Goal: Task Accomplishment & Management: Manage account settings

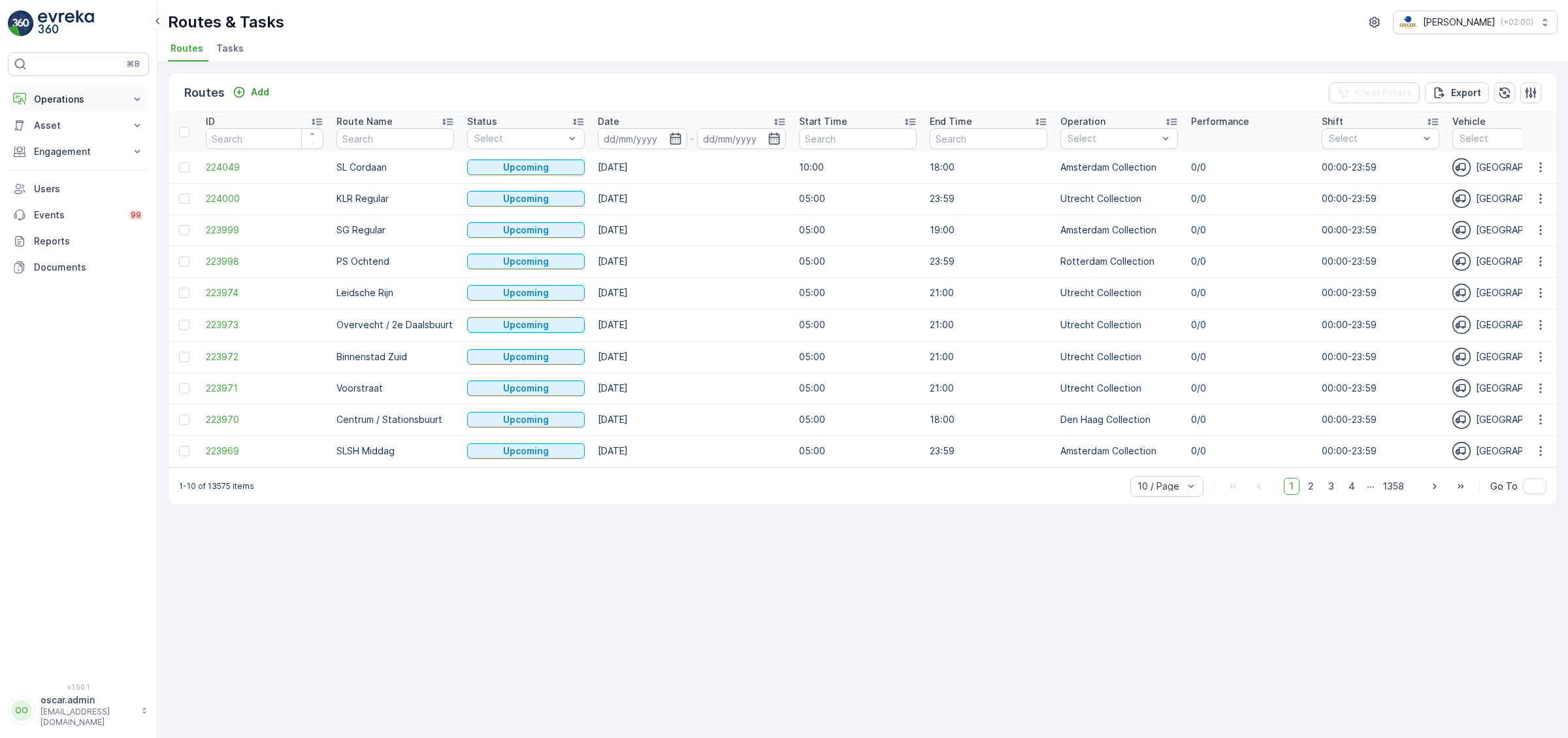
click at [74, 92] on button "Operations" at bounding box center [78, 99] width 141 height 26
click at [64, 141] on p "Planning" at bounding box center [51, 140] width 36 height 13
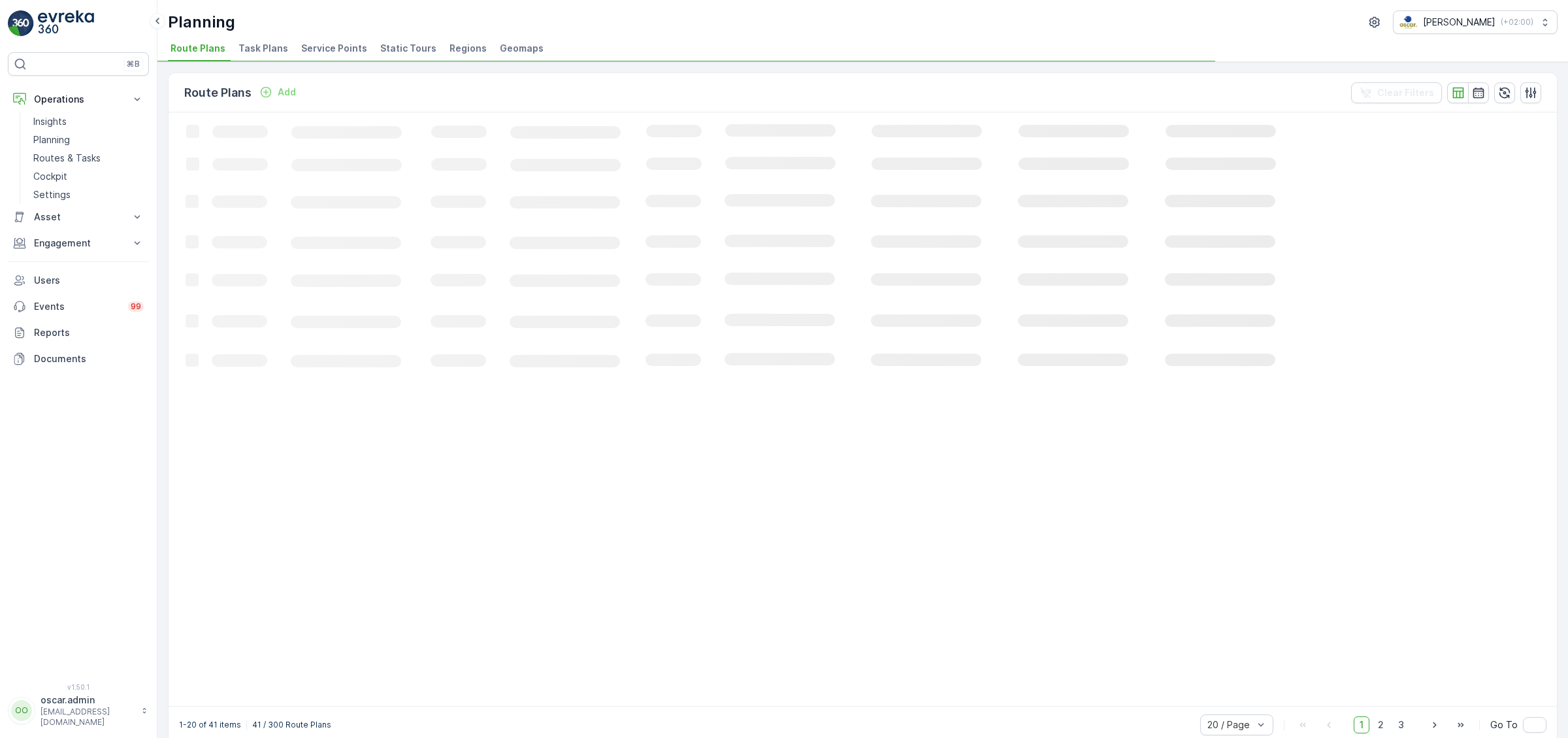
click at [250, 52] on span "Task Plans" at bounding box center [263, 48] width 50 height 13
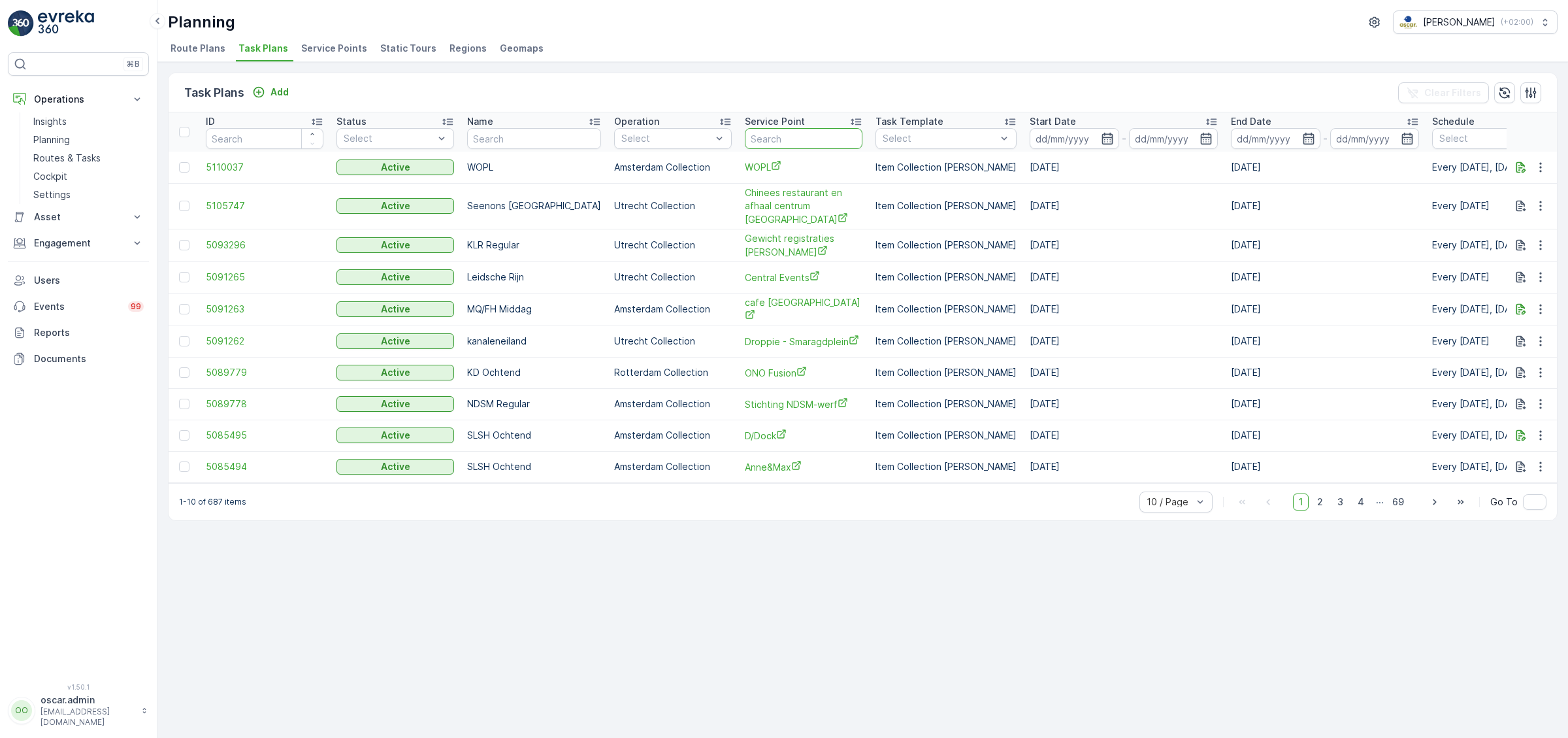
click at [767, 139] on input "text" at bounding box center [803, 139] width 117 height 21
type input "past"
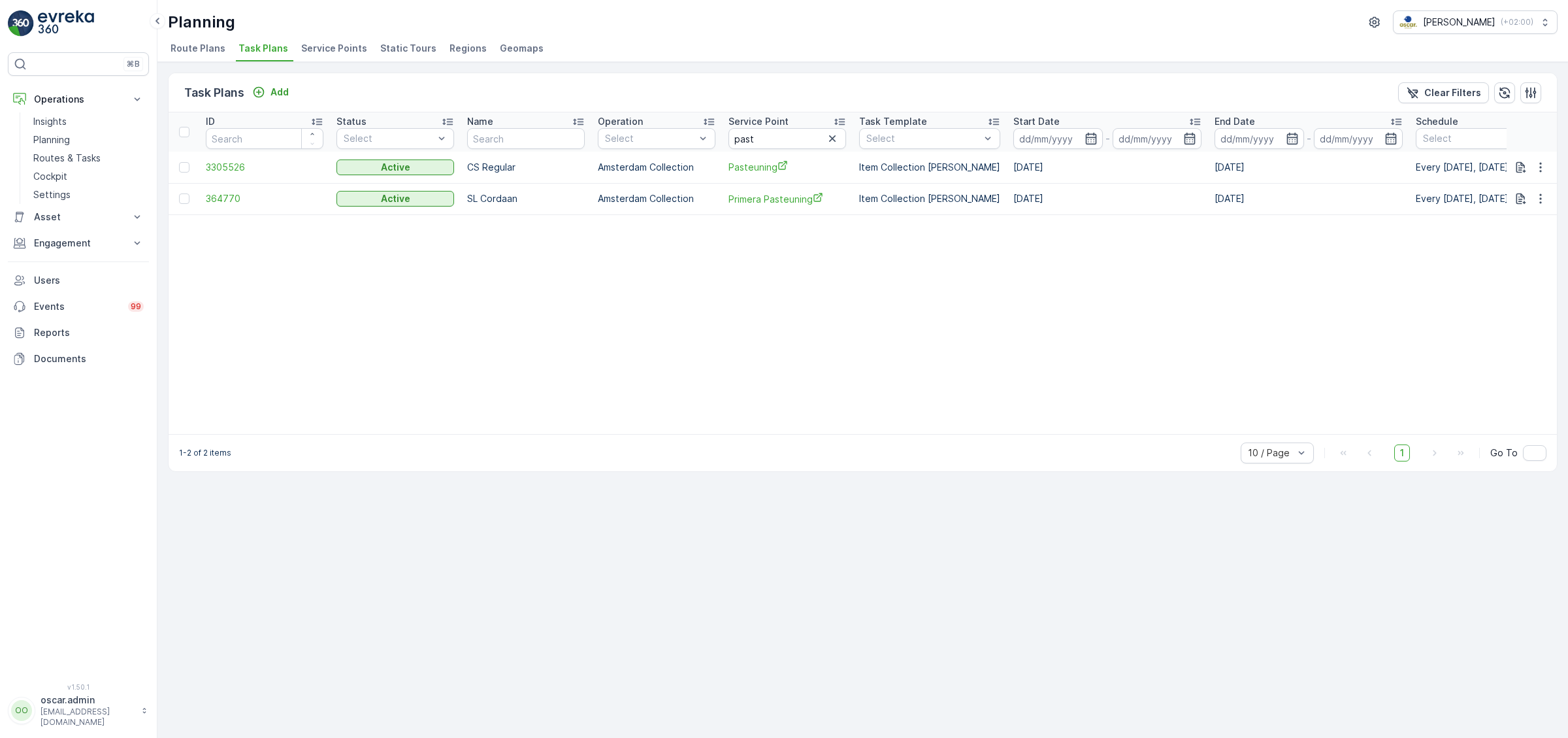
click at [766, 167] on span "Pasteuning" at bounding box center [787, 167] width 117 height 14
click at [1546, 168] on icon "button" at bounding box center [1541, 167] width 13 height 13
click at [1521, 201] on span "Edit Task Plan" at bounding box center [1518, 204] width 61 height 13
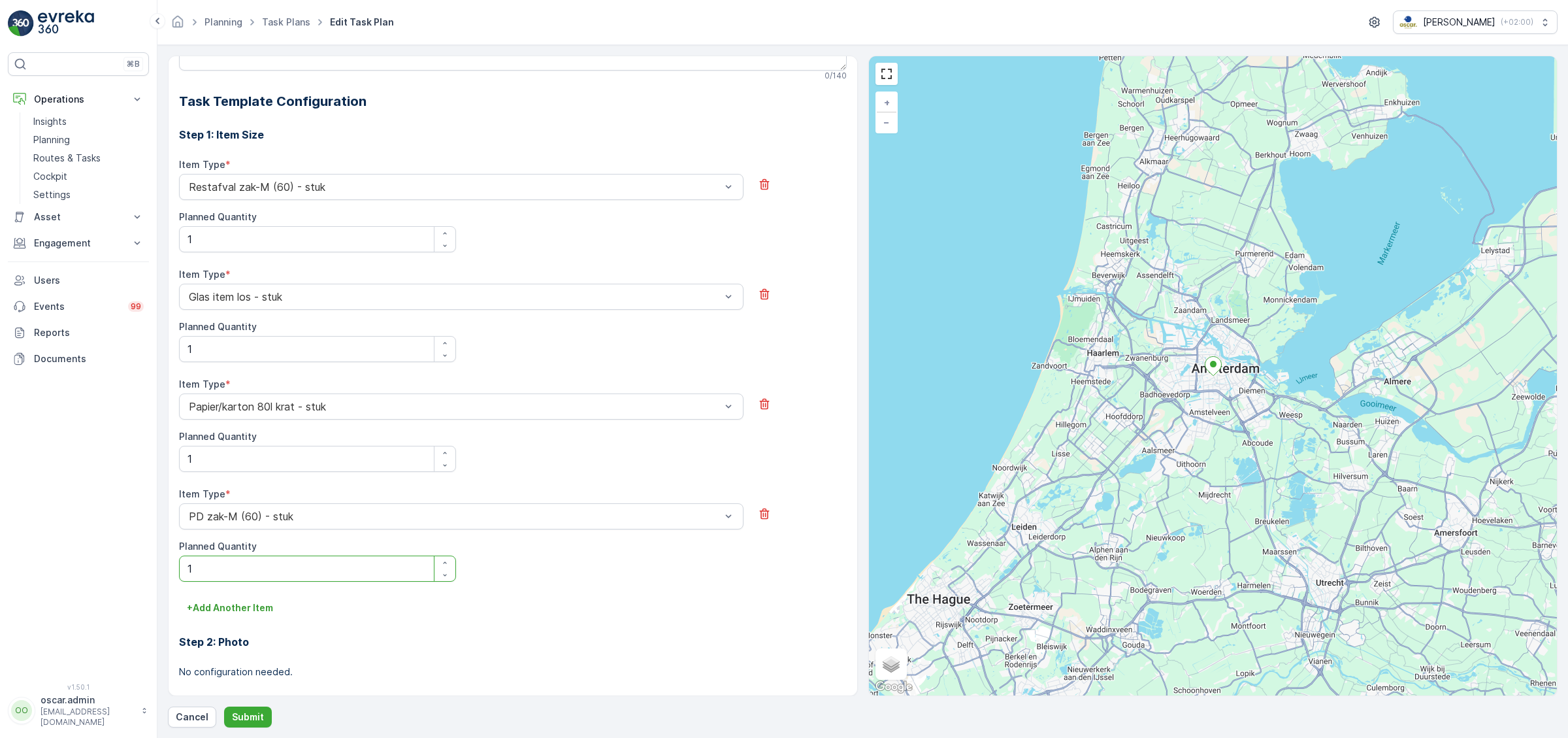
scroll to position [393, 0]
